Goal: Use online tool/utility: Utilize a website feature to perform a specific function

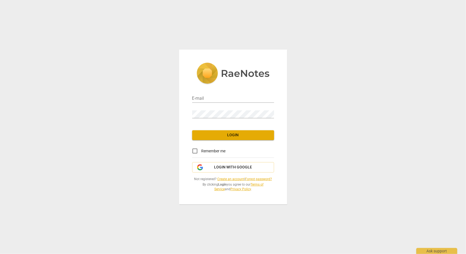
type input "[EMAIL_ADDRESS][DOMAIN_NAME]"
click at [195, 151] on input "Remember me" at bounding box center [194, 151] width 13 height 13
checkbox input "true"
click at [221, 135] on span "Login" at bounding box center [232, 135] width 73 height 5
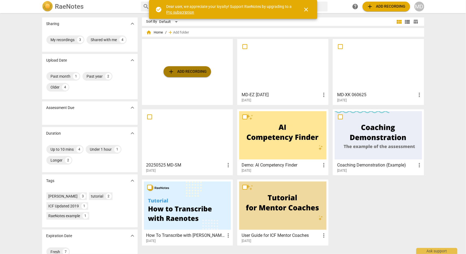
click at [188, 74] on span "add Add recording" at bounding box center [187, 71] width 39 height 7
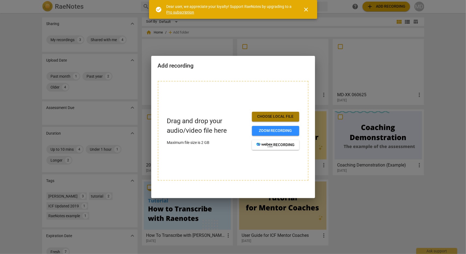
click at [263, 118] on span "Choose local file" at bounding box center [275, 116] width 38 height 5
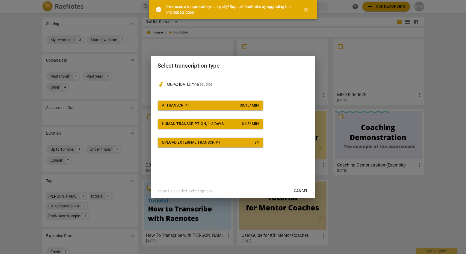
click at [209, 106] on span "AI Transcript $ 0.15 / min" at bounding box center [210, 105] width 97 height 5
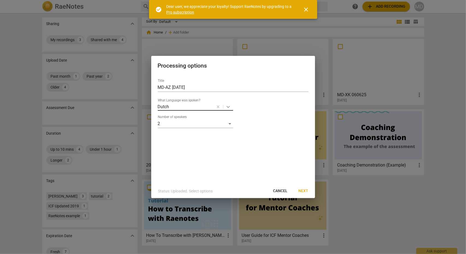
click at [228, 107] on icon at bounding box center [227, 106] width 5 height 5
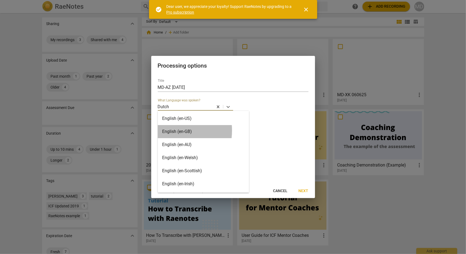
click at [166, 131] on div "English (en-GB)" at bounding box center [203, 131] width 91 height 13
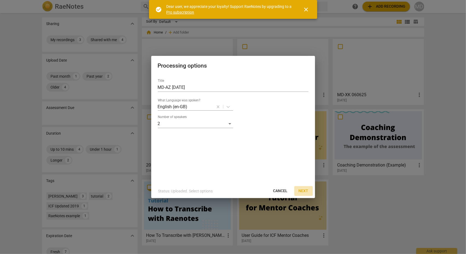
click at [304, 191] on span "Next" at bounding box center [303, 191] width 10 height 5
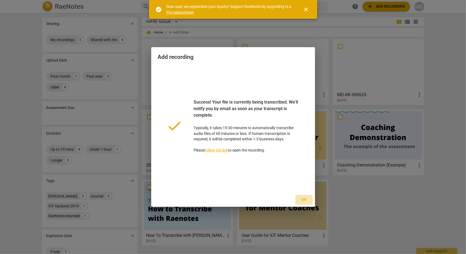
click at [306, 200] on span "Ok" at bounding box center [304, 199] width 9 height 5
